Goal: Information Seeking & Learning: Learn about a topic

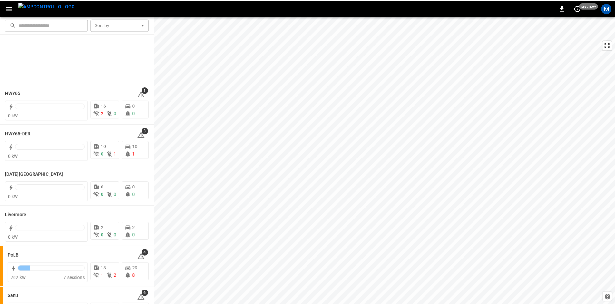
scroll to position [97, 0]
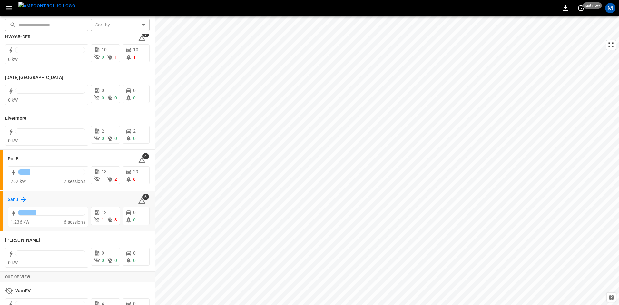
click at [10, 202] on h6 "SanB" at bounding box center [13, 199] width 11 height 7
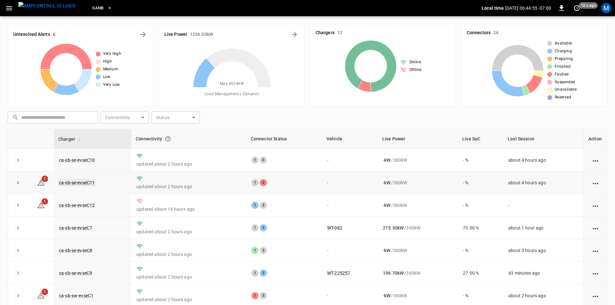
click at [85, 182] on link "ca-sb-se-evseC11" at bounding box center [77, 183] width 38 height 8
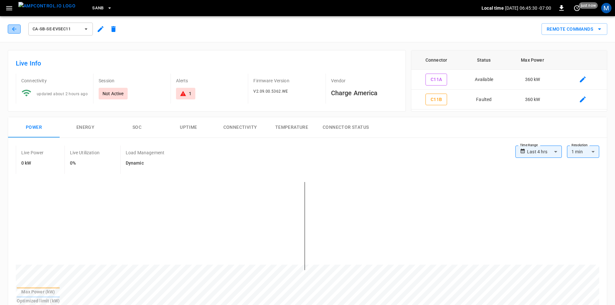
click at [15, 30] on icon "button" at bounding box center [14, 29] width 6 height 6
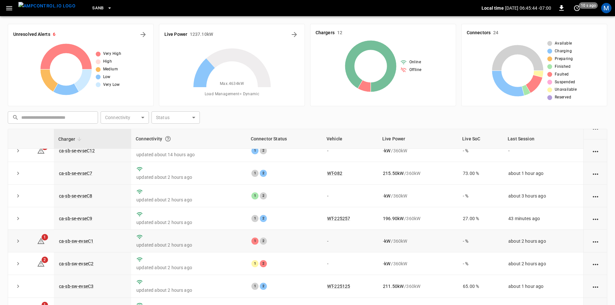
scroll to position [64, 0]
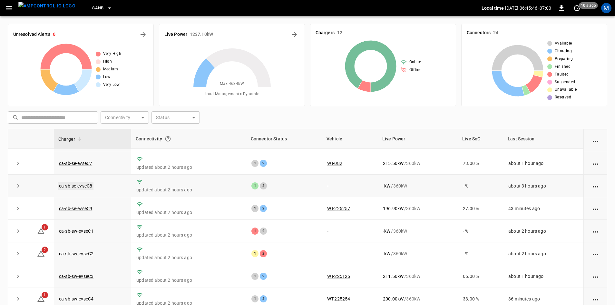
click at [82, 187] on link "ca-sb-se-evseC8" at bounding box center [76, 186] width 36 height 8
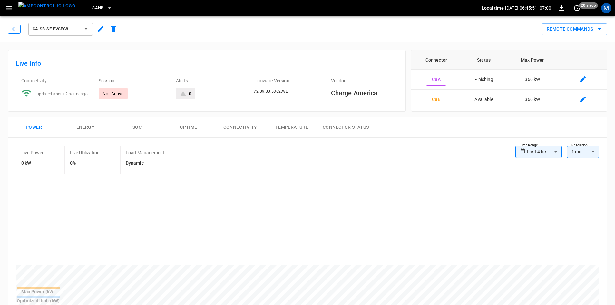
click at [17, 27] on icon "button" at bounding box center [14, 29] width 6 height 6
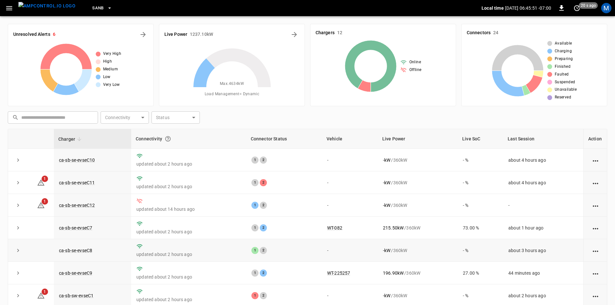
scroll to position [82, 0]
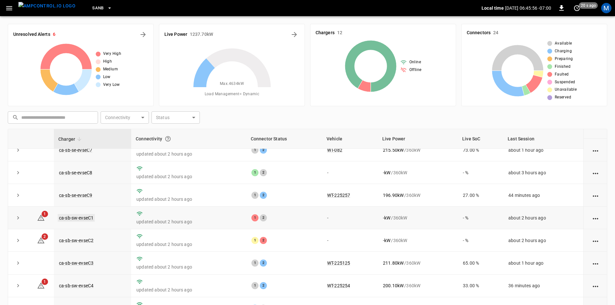
click at [91, 216] on link "ca-sb-sw-evseC1" at bounding box center [76, 218] width 37 height 8
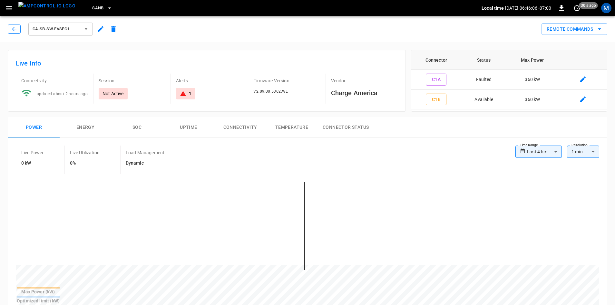
drag, startPoint x: 12, startPoint y: 32, endPoint x: 16, endPoint y: 31, distance: 4.0
click at [12, 32] on icon "button" at bounding box center [14, 29] width 6 height 6
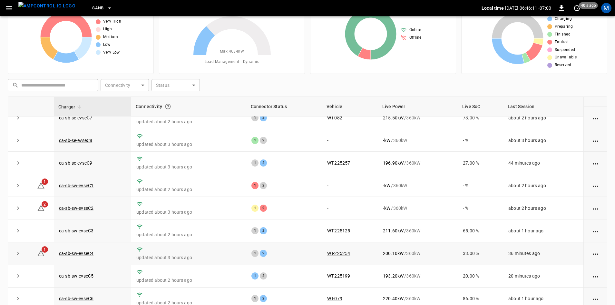
scroll to position [62, 0]
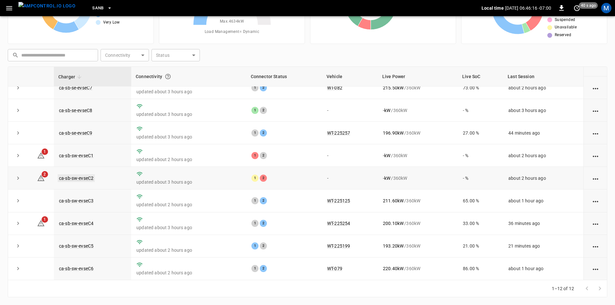
click at [86, 174] on link "ca-sb-sw-evseC2" at bounding box center [76, 178] width 37 height 8
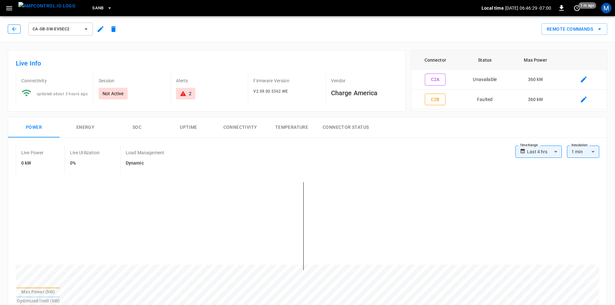
click at [16, 30] on icon "button" at bounding box center [14, 29] width 6 height 6
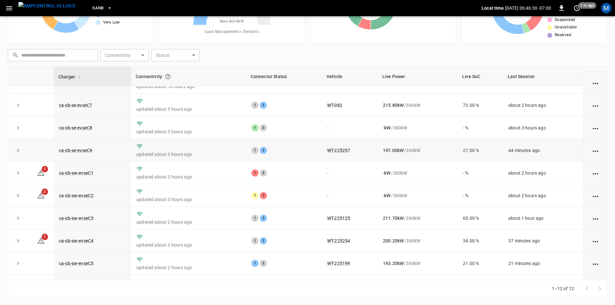
scroll to position [82, 0]
